Goal: Navigation & Orientation: Find specific page/section

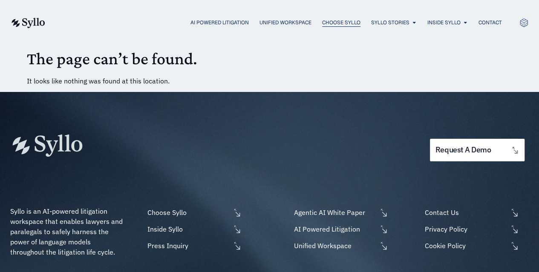
click at [335, 25] on span "Choose Syllo" at bounding box center [341, 23] width 38 height 8
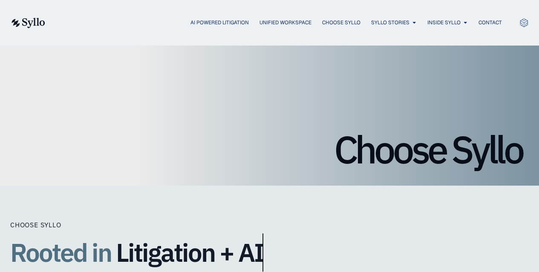
scroll to position [238, 0]
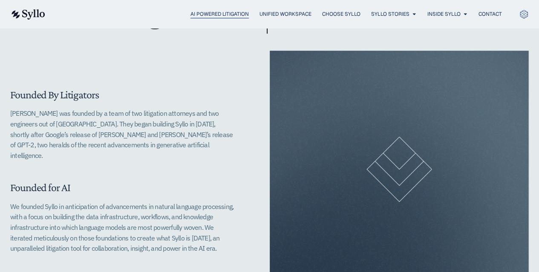
click at [216, 13] on span "AI Powered Litigation" at bounding box center [220, 14] width 58 height 8
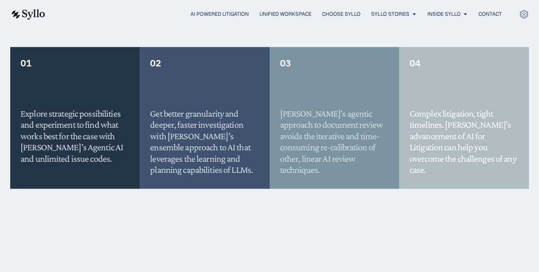
scroll to position [954, 0]
